Goal: Information Seeking & Learning: Learn about a topic

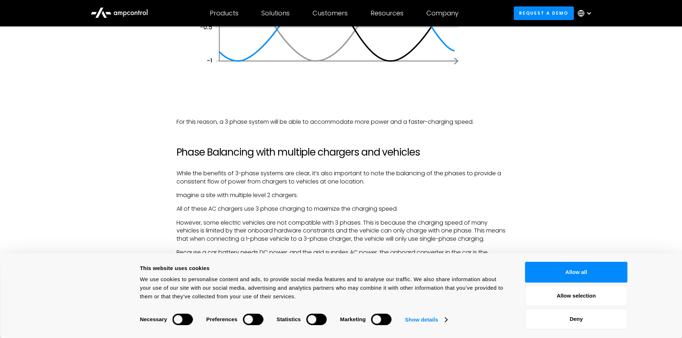
scroll to position [1647, 0]
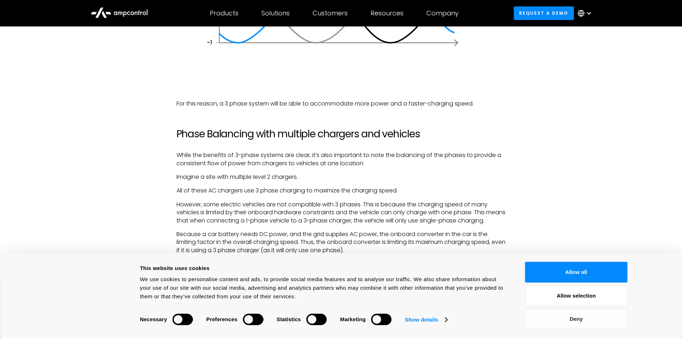
click at [589, 325] on button "Deny" at bounding box center [576, 319] width 102 height 21
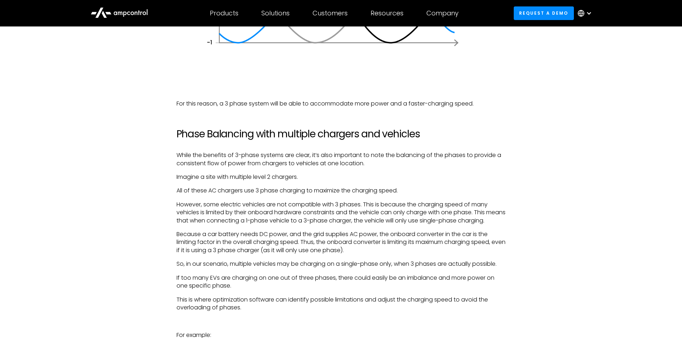
drag, startPoint x: 349, startPoint y: 153, endPoint x: 351, endPoint y: 169, distance: 16.5
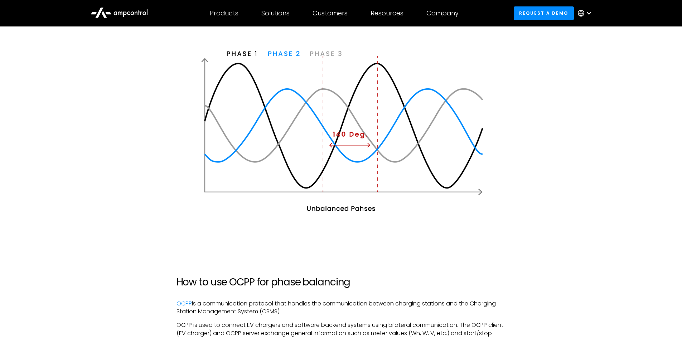
scroll to position [2148, 0]
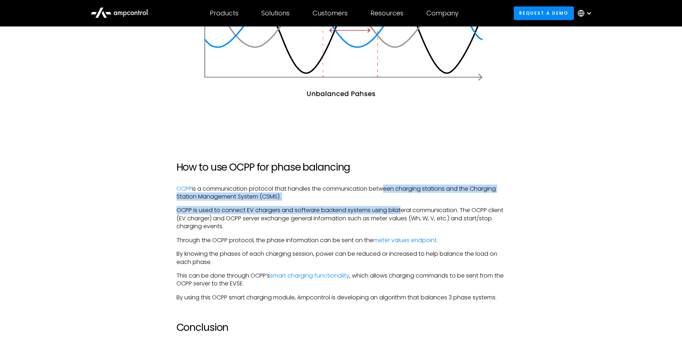
drag, startPoint x: 384, startPoint y: 194, endPoint x: 402, endPoint y: 221, distance: 32.6
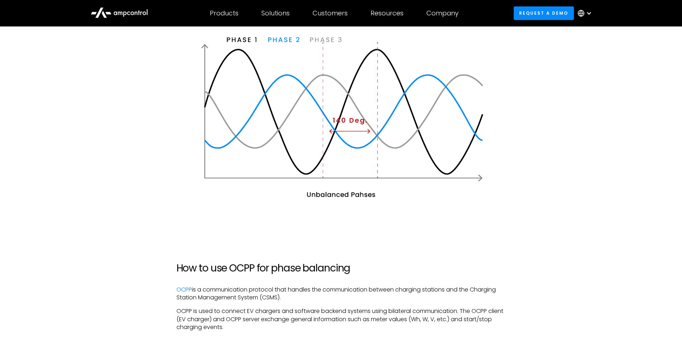
scroll to position [2005, 0]
